Goal: Task Accomplishment & Management: Manage account settings

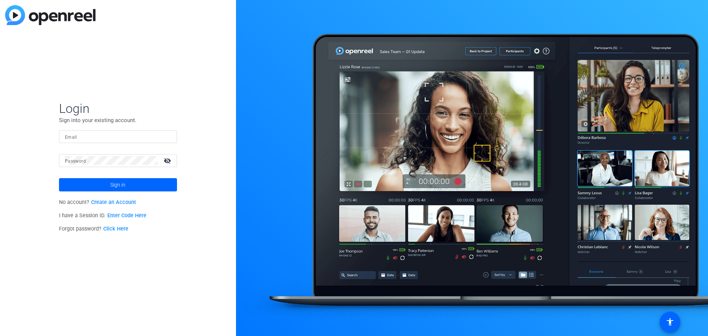
click at [92, 135] on input "Email" at bounding box center [118, 136] width 106 height 9
type input "[PERSON_NAME][EMAIL_ADDRESS][PERSON_NAME][DOMAIN_NAME]"
click at [84, 184] on span at bounding box center [118, 185] width 118 height 18
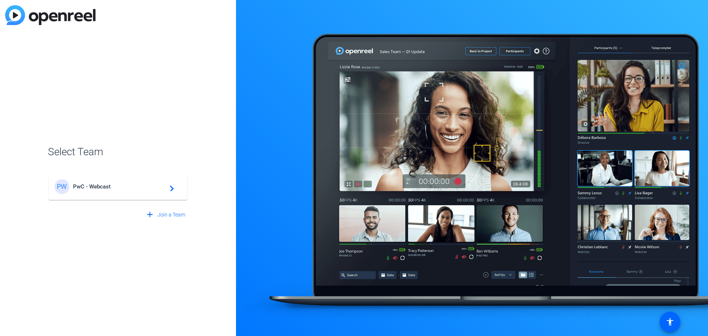
click at [87, 190] on div "PW PwC - Webcast navigate_next" at bounding box center [118, 186] width 127 height 15
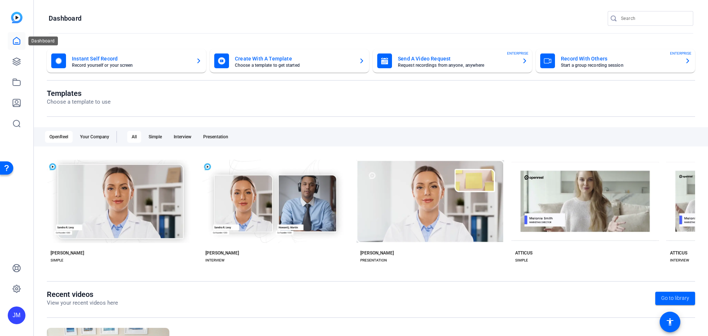
click at [18, 38] on icon at bounding box center [16, 40] width 9 height 9
click at [19, 43] on icon at bounding box center [16, 40] width 9 height 9
click at [16, 64] on icon at bounding box center [16, 61] width 9 height 9
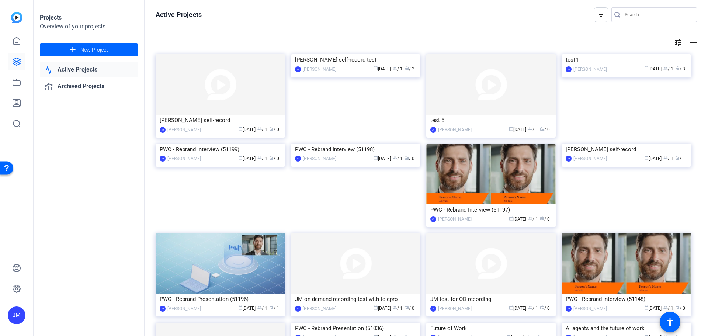
drag, startPoint x: 679, startPoint y: 59, endPoint x: 584, endPoint y: 72, distance: 95.9
click at [584, 54] on img at bounding box center [625, 54] width 129 height 0
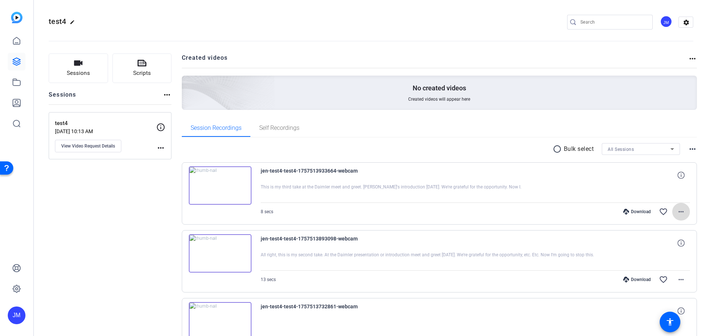
click at [681, 211] on mat-icon "more_horiz" at bounding box center [680, 211] width 9 height 9
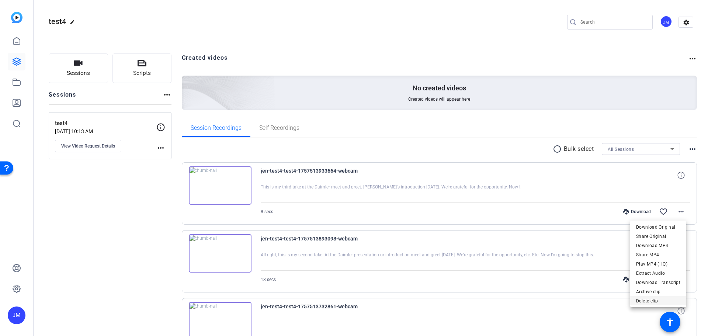
click at [648, 299] on span "Delete clip" at bounding box center [658, 300] width 44 height 9
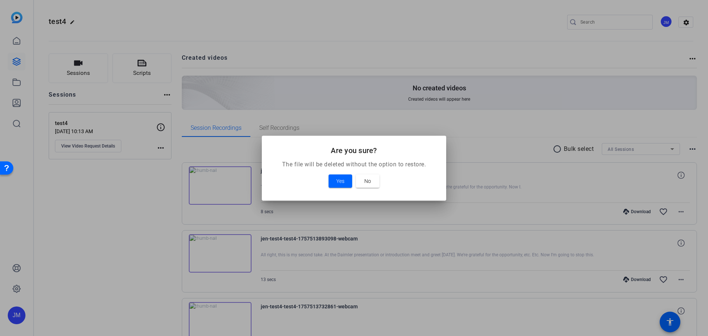
click at [333, 194] on mat-dialog-content "The file will be deleted without the option to restore. Yes No" at bounding box center [354, 180] width 184 height 41
click at [367, 175] on span at bounding box center [368, 181] width 24 height 18
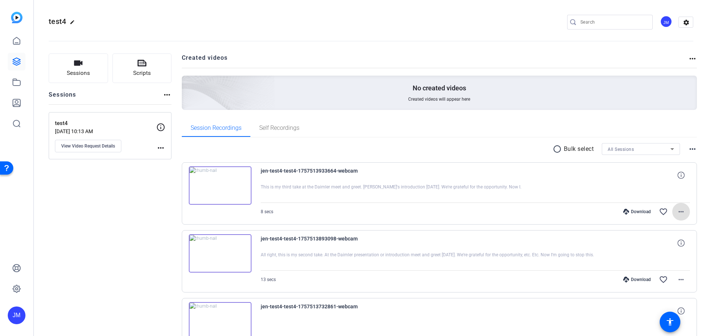
click at [677, 209] on mat-icon "more_horiz" at bounding box center [680, 211] width 9 height 9
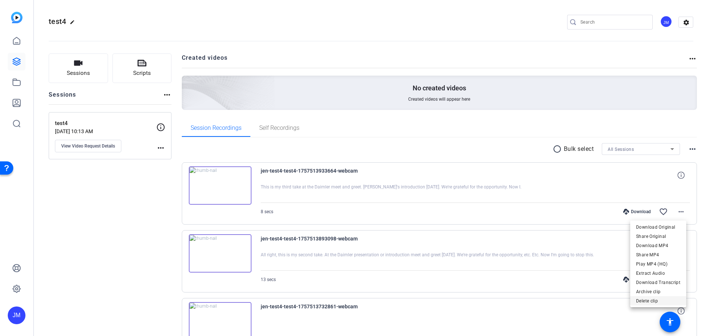
click at [654, 299] on span "Delete clip" at bounding box center [658, 300] width 44 height 9
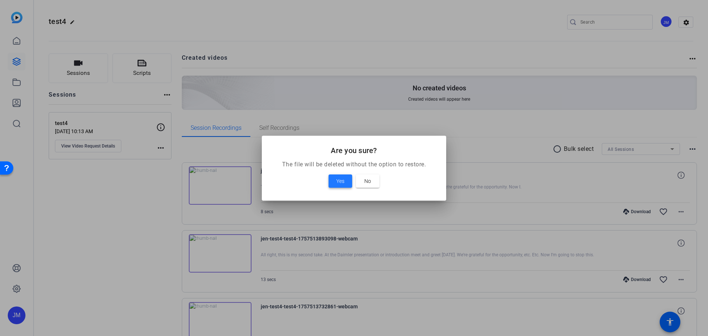
click at [339, 182] on span "Yes" at bounding box center [340, 181] width 8 height 9
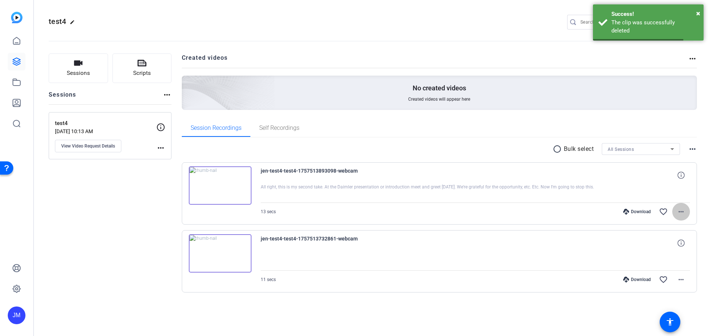
click at [682, 212] on mat-icon "more_horiz" at bounding box center [680, 211] width 9 height 9
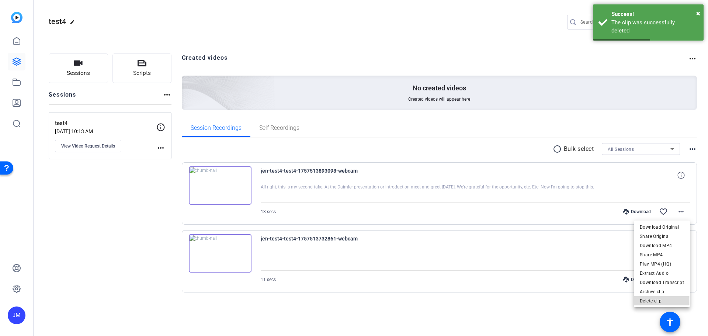
click at [660, 300] on span "Delete clip" at bounding box center [662, 300] width 44 height 9
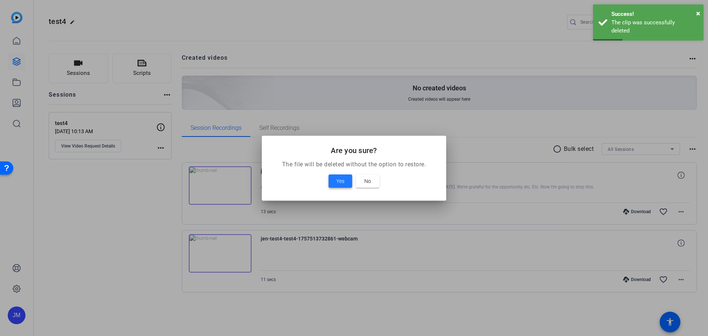
click at [336, 182] on span "Yes" at bounding box center [340, 181] width 8 height 9
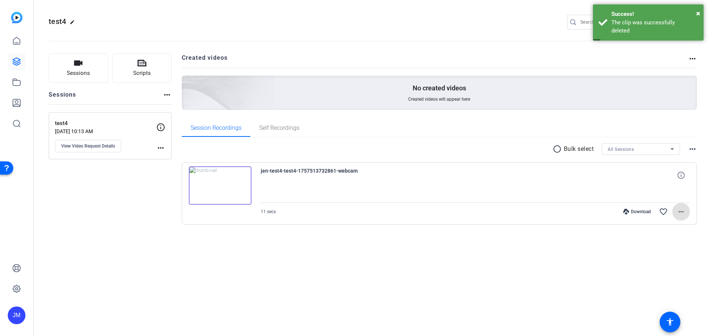
click at [679, 214] on mat-icon "more_horiz" at bounding box center [680, 211] width 9 height 9
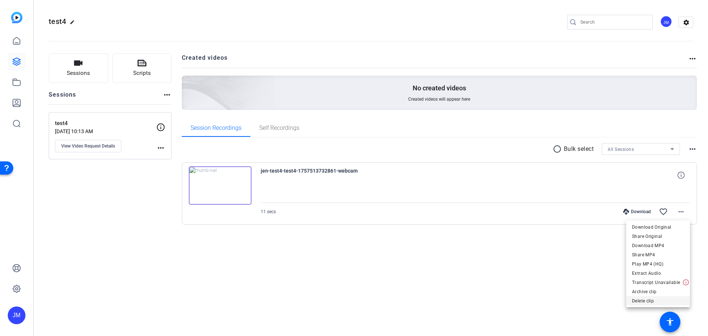
click at [649, 298] on span "Delete clip" at bounding box center [658, 300] width 52 height 9
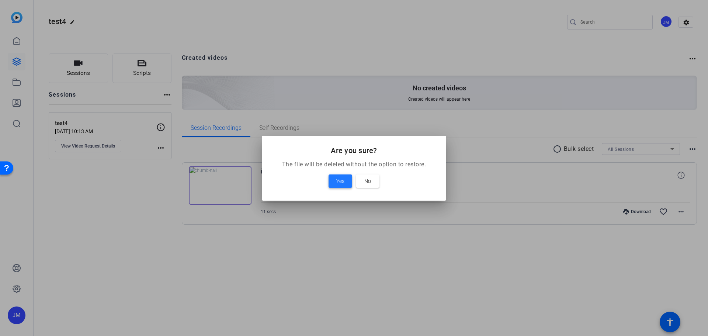
drag, startPoint x: 338, startPoint y: 180, endPoint x: 334, endPoint y: 181, distance: 4.4
click at [338, 180] on span "Yes" at bounding box center [340, 181] width 8 height 9
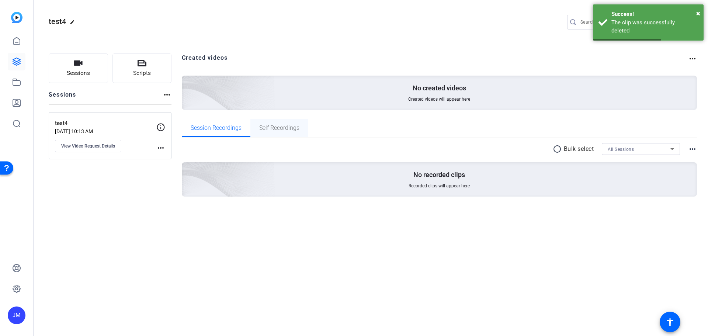
click at [282, 125] on span "Self Recordings" at bounding box center [279, 128] width 40 height 6
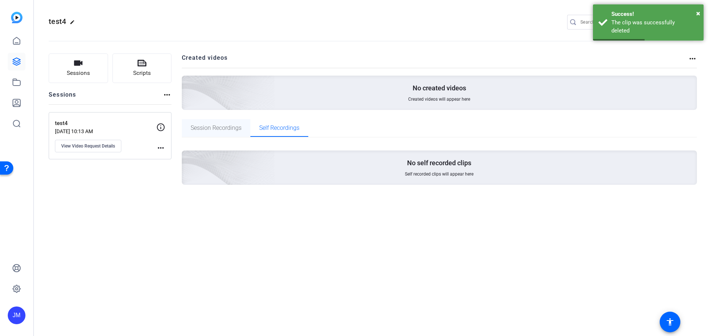
click at [216, 126] on span "Session Recordings" at bounding box center [216, 128] width 51 height 6
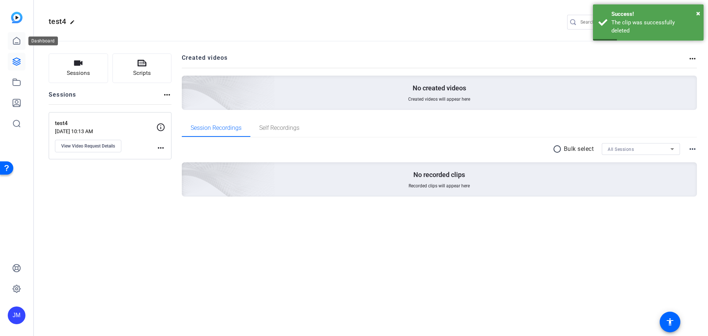
click at [15, 42] on icon at bounding box center [16, 40] width 9 height 9
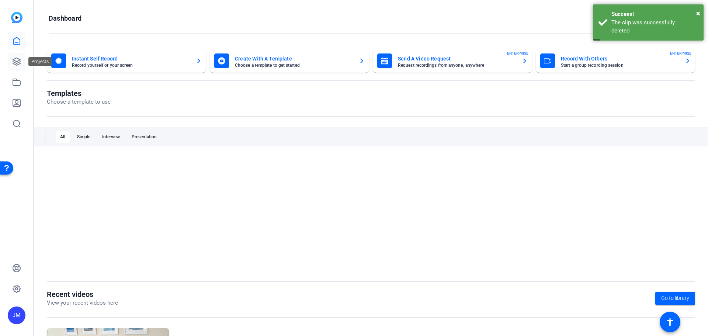
click at [15, 66] on icon at bounding box center [16, 61] width 9 height 9
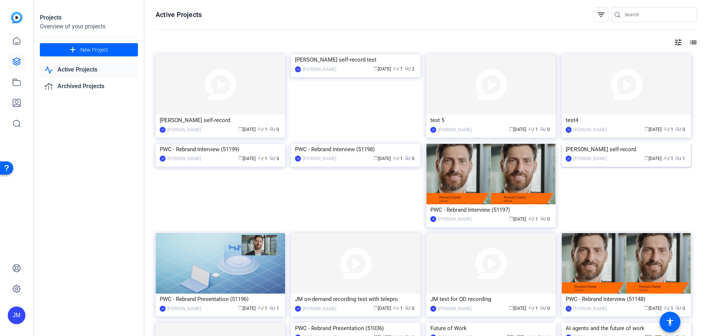
click at [676, 144] on img at bounding box center [625, 144] width 129 height 0
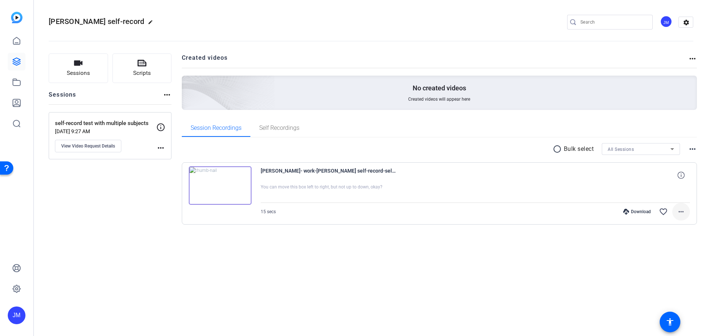
click at [683, 208] on mat-icon "more_horiz" at bounding box center [680, 211] width 9 height 9
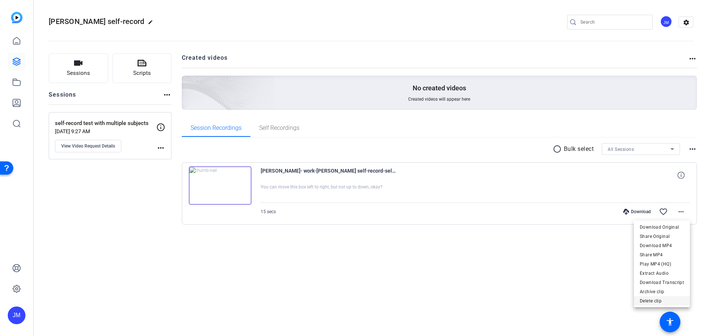
click at [660, 302] on span "Delete clip" at bounding box center [662, 300] width 44 height 9
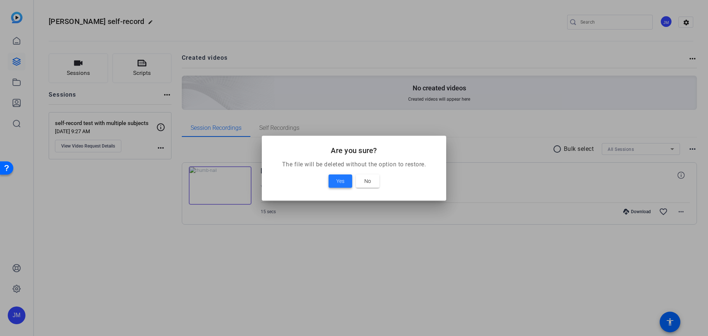
click at [342, 182] on span "Yes" at bounding box center [340, 181] width 8 height 9
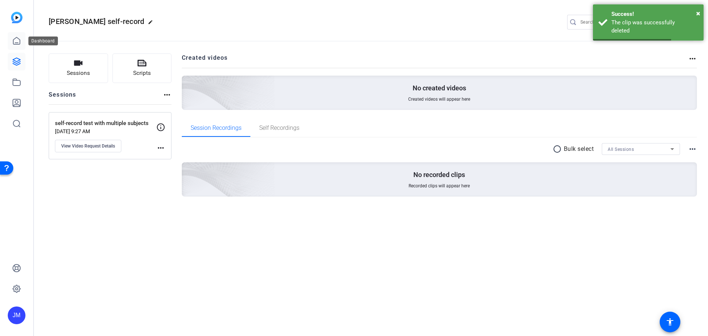
click at [13, 45] on icon at bounding box center [16, 40] width 9 height 9
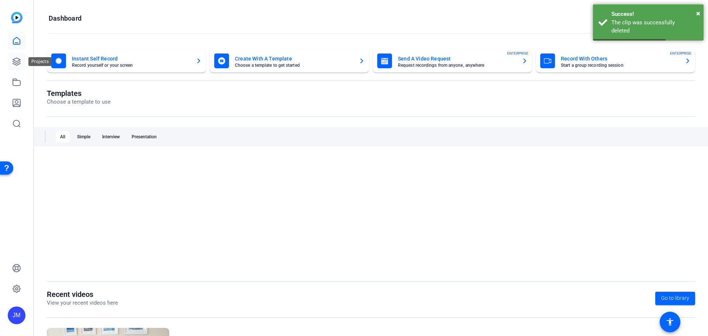
click at [13, 63] on icon at bounding box center [16, 61] width 9 height 9
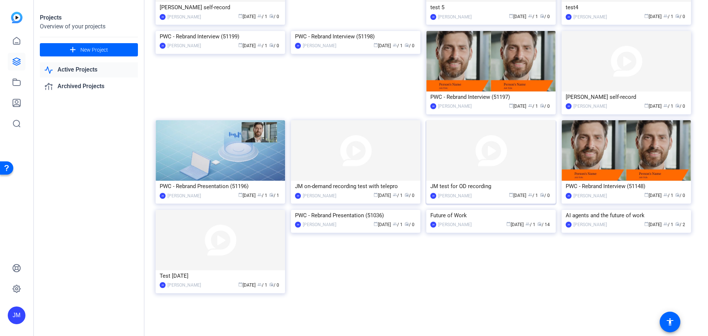
scroll to position [113, 0]
click at [370, 154] on img at bounding box center [355, 150] width 129 height 60
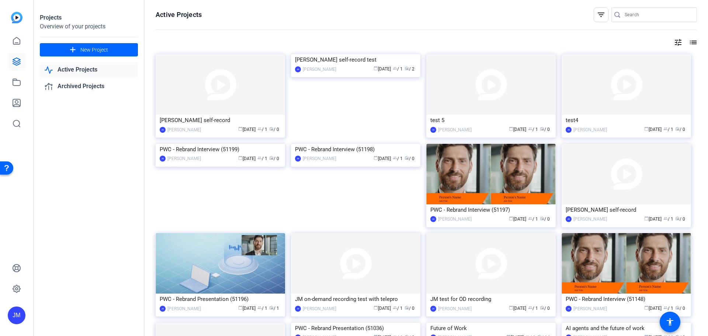
click at [72, 67] on link "Active Projects" at bounding box center [89, 69] width 98 height 15
